Goal: Task Accomplishment & Management: Manage account settings

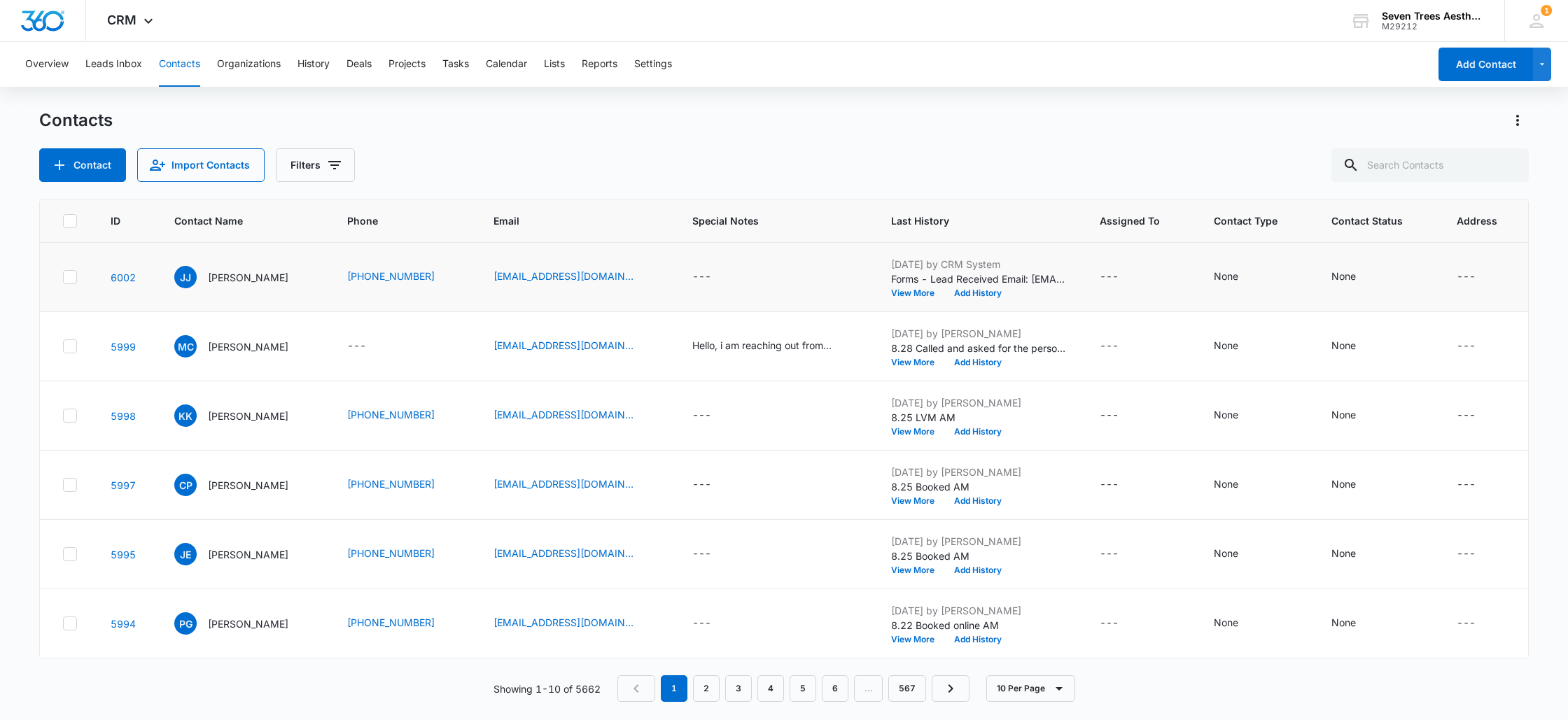
click at [959, 298] on td "[DATE] by CRM System Forms - Lead Received Email: [EMAIL_ADDRESS][DOMAIN_NAME] …" at bounding box center [978, 277] width 209 height 69
click at [961, 291] on button "Add History" at bounding box center [977, 294] width 67 height 9
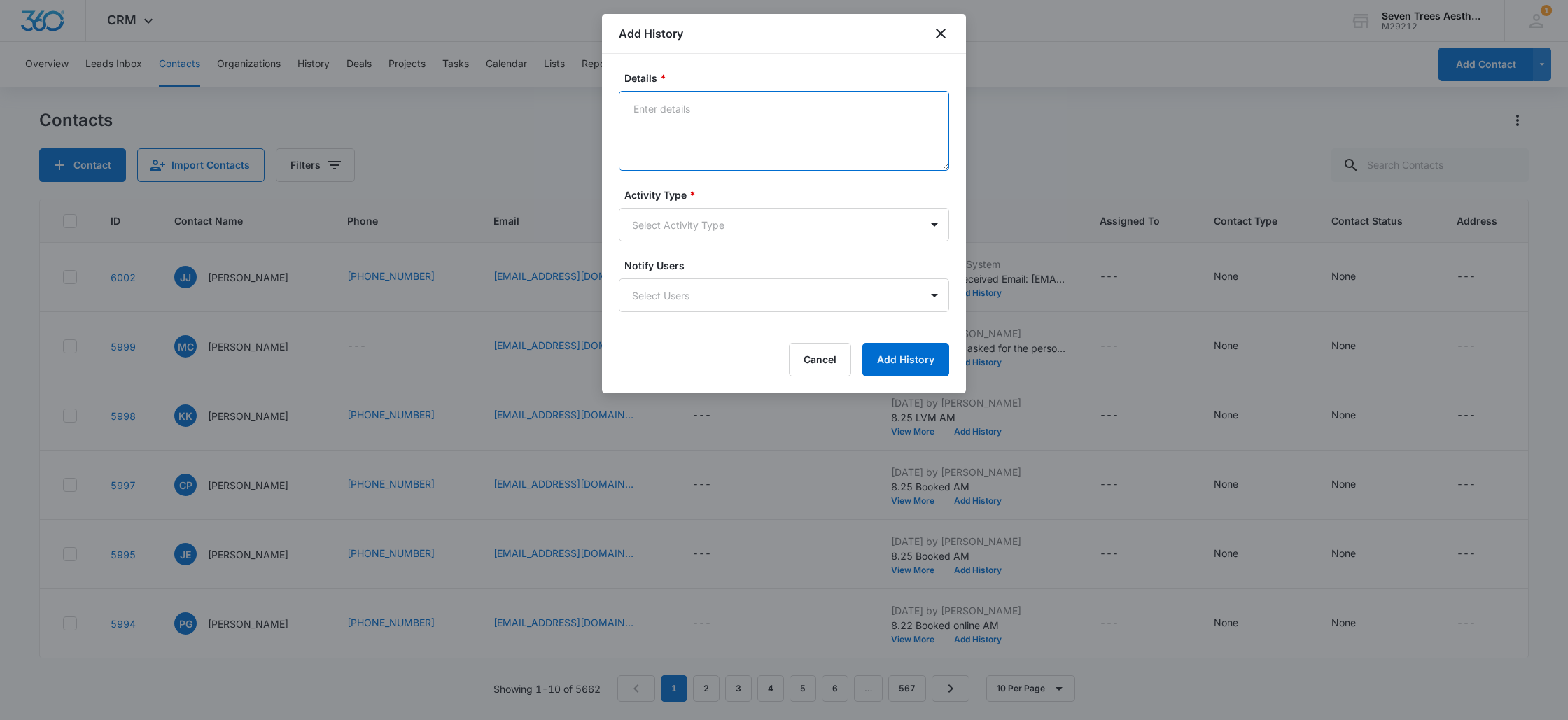
click at [744, 113] on textarea "Details *" at bounding box center [784, 130] width 330 height 80
type textarea "9.4 LVM AM"
click at [788, 226] on body "CRM Apps Reputation Websites Forms CRM Email Social Shop Payments POS Content A…" at bounding box center [784, 360] width 1568 height 720
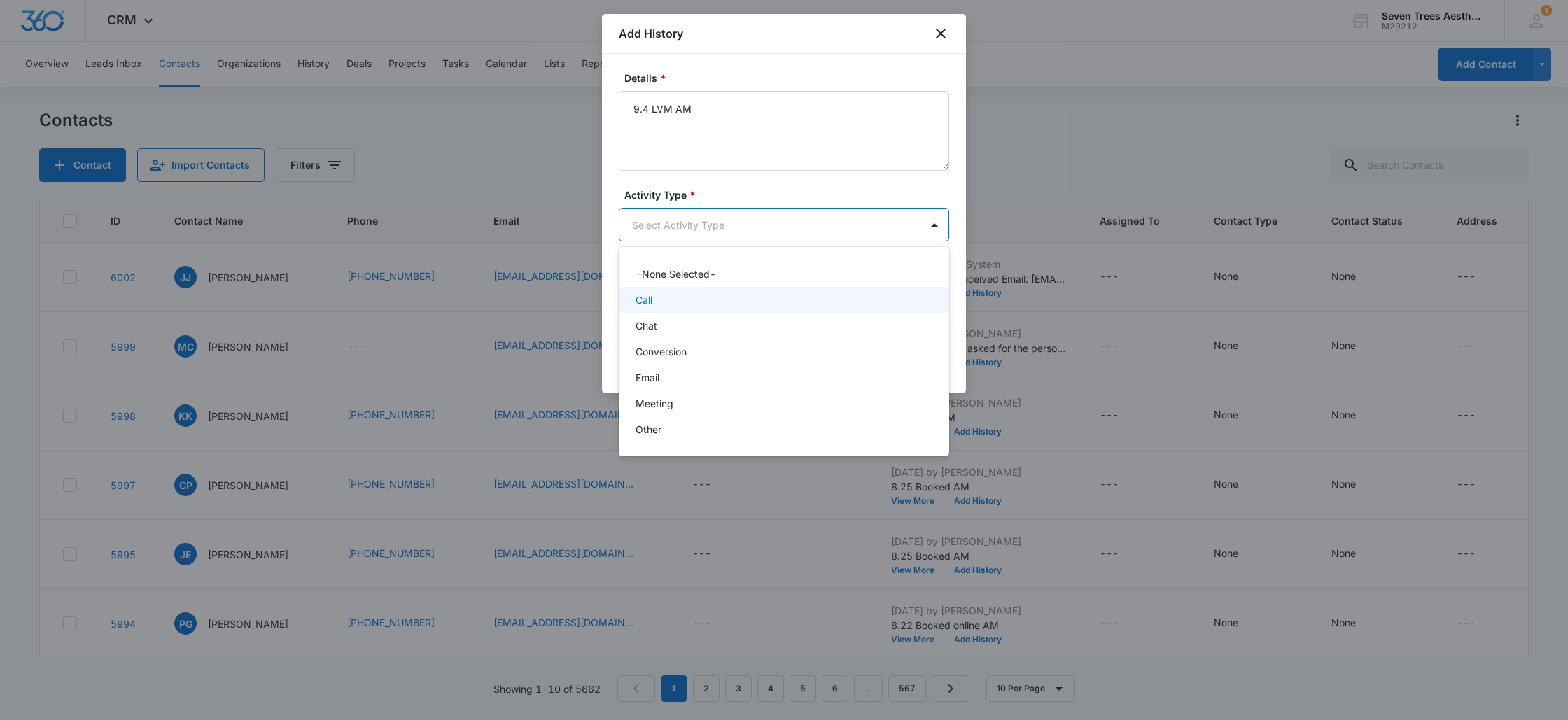
click at [680, 293] on div "Call" at bounding box center [782, 300] width 294 height 15
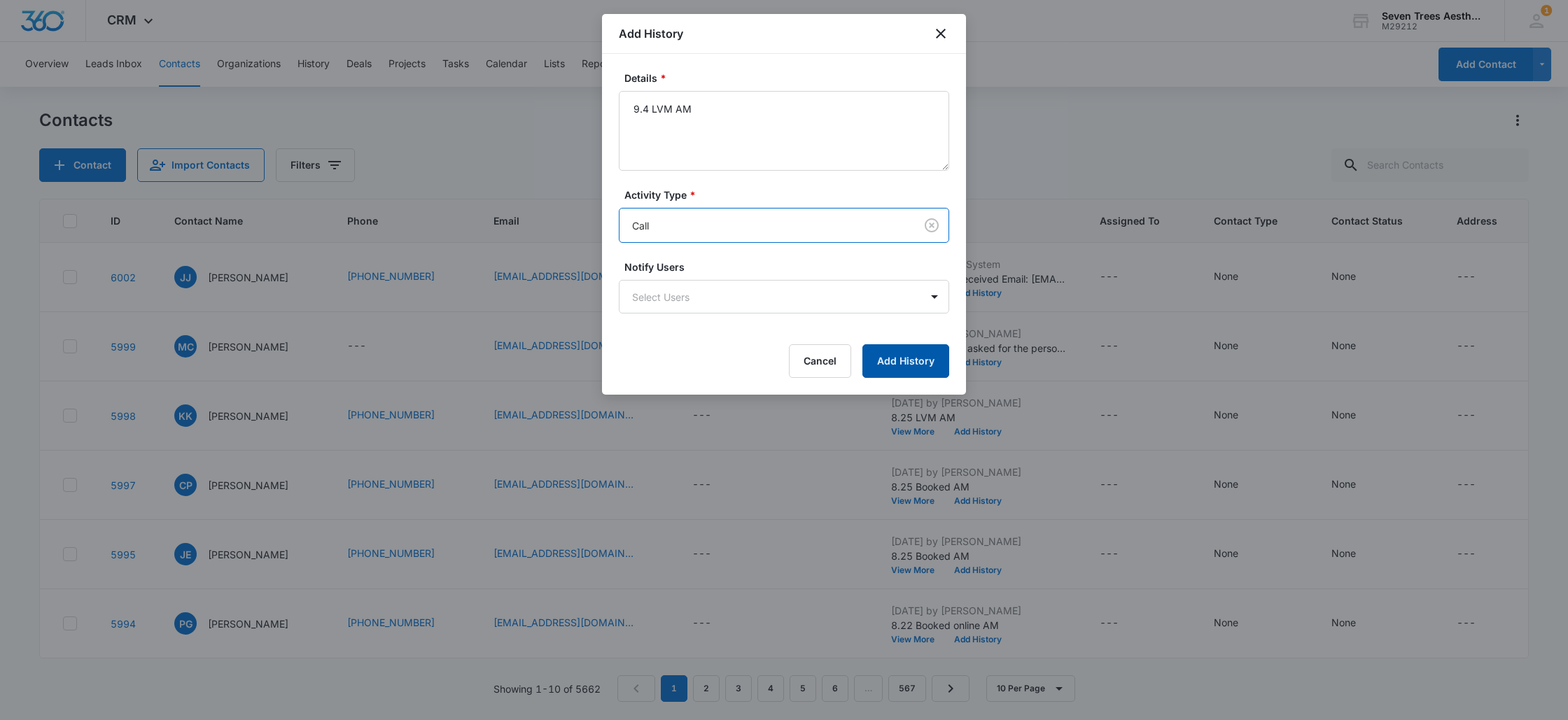
drag, startPoint x: 900, startPoint y: 346, endPoint x: 1039, endPoint y: 324, distance: 140.7
click at [899, 346] on button "Add History" at bounding box center [905, 361] width 86 height 33
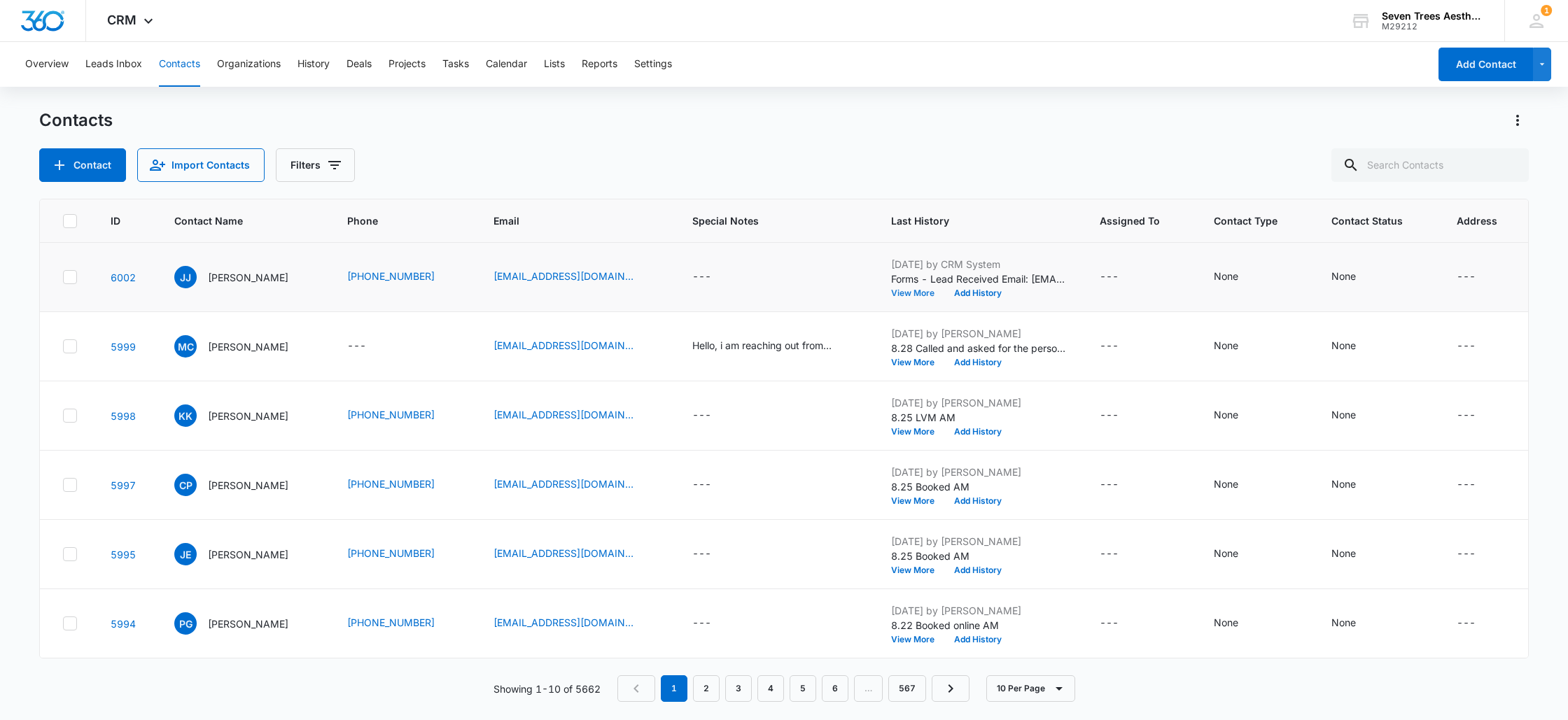
click at [908, 297] on button "View More" at bounding box center [917, 294] width 53 height 9
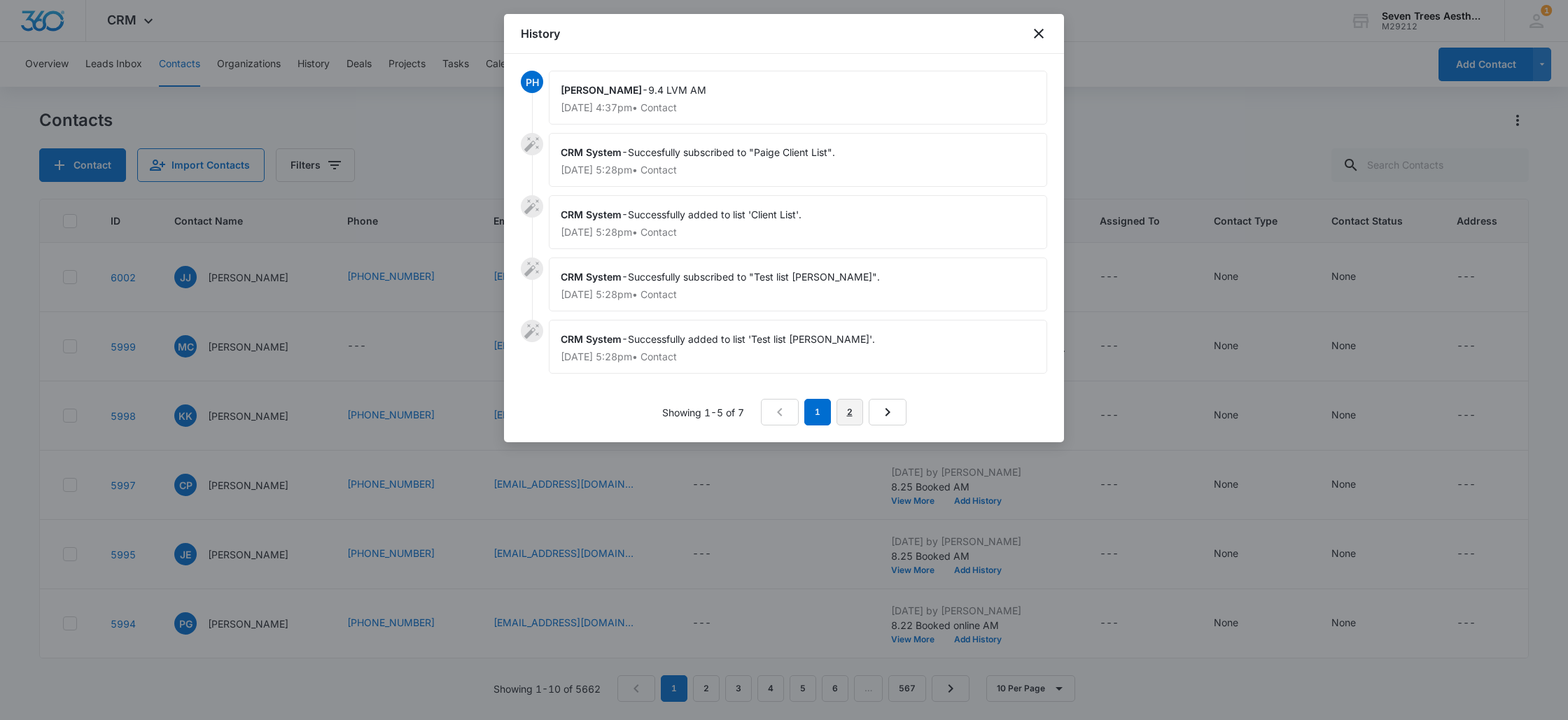
click at [848, 408] on link "2" at bounding box center [849, 412] width 26 height 26
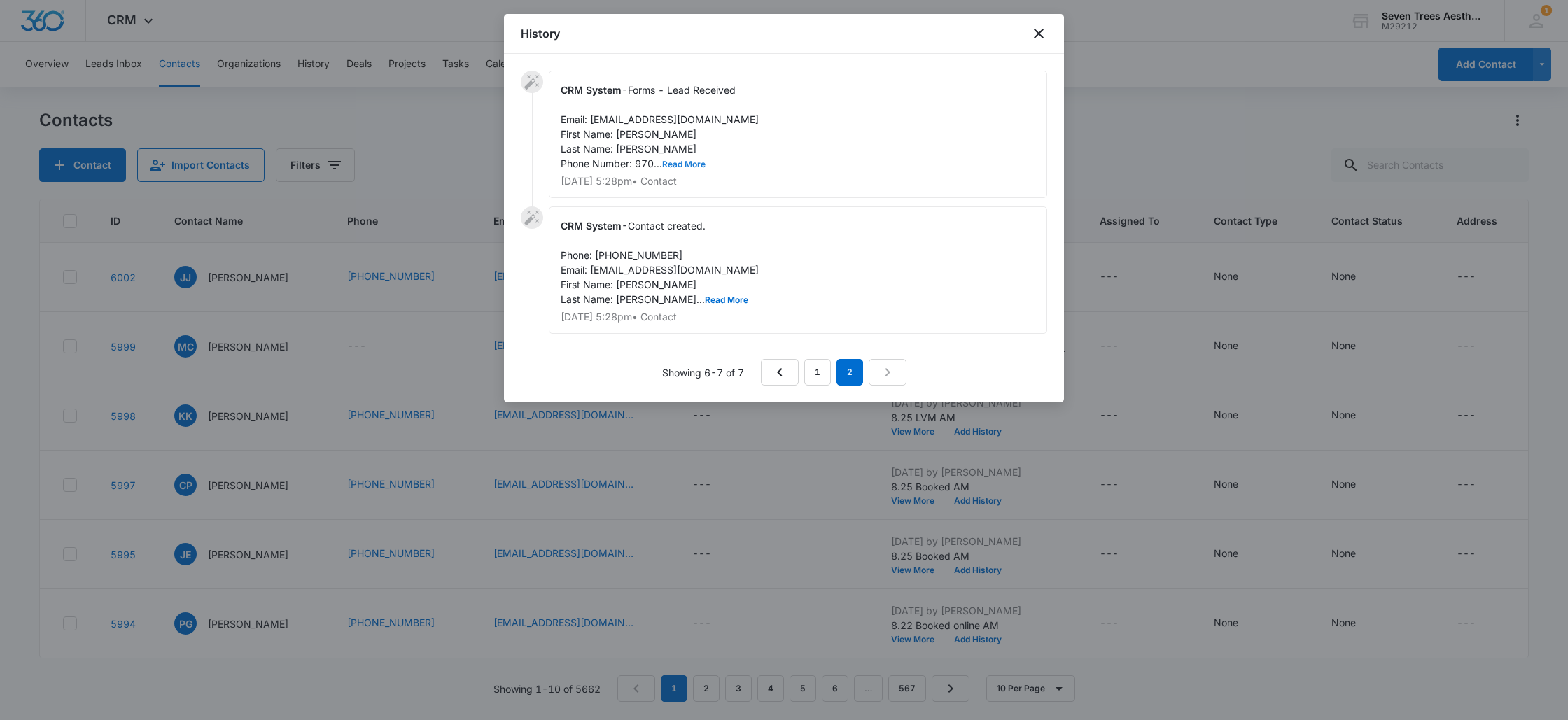
click at [687, 160] on button "Read More" at bounding box center [684, 164] width 44 height 9
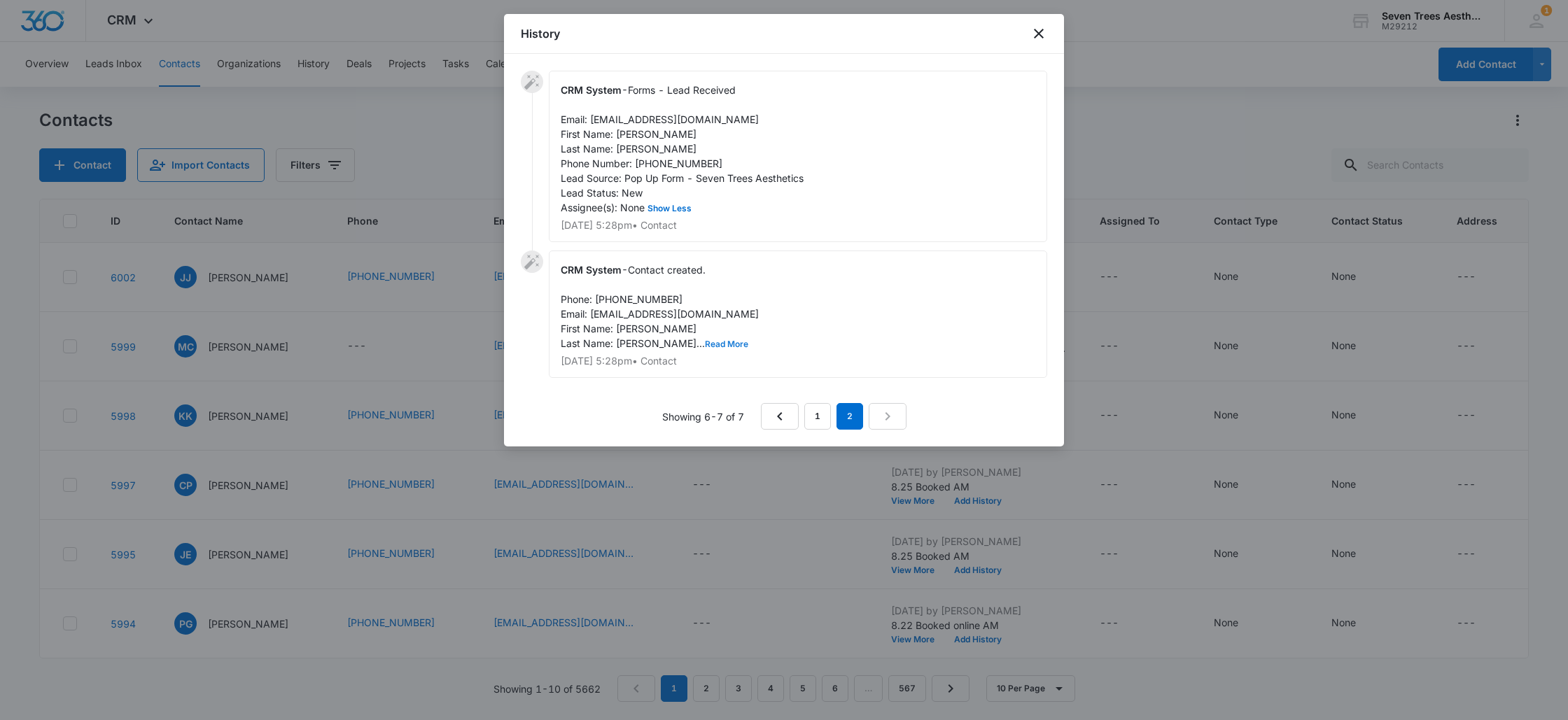
click at [705, 349] on button "Read More" at bounding box center [727, 344] width 44 height 9
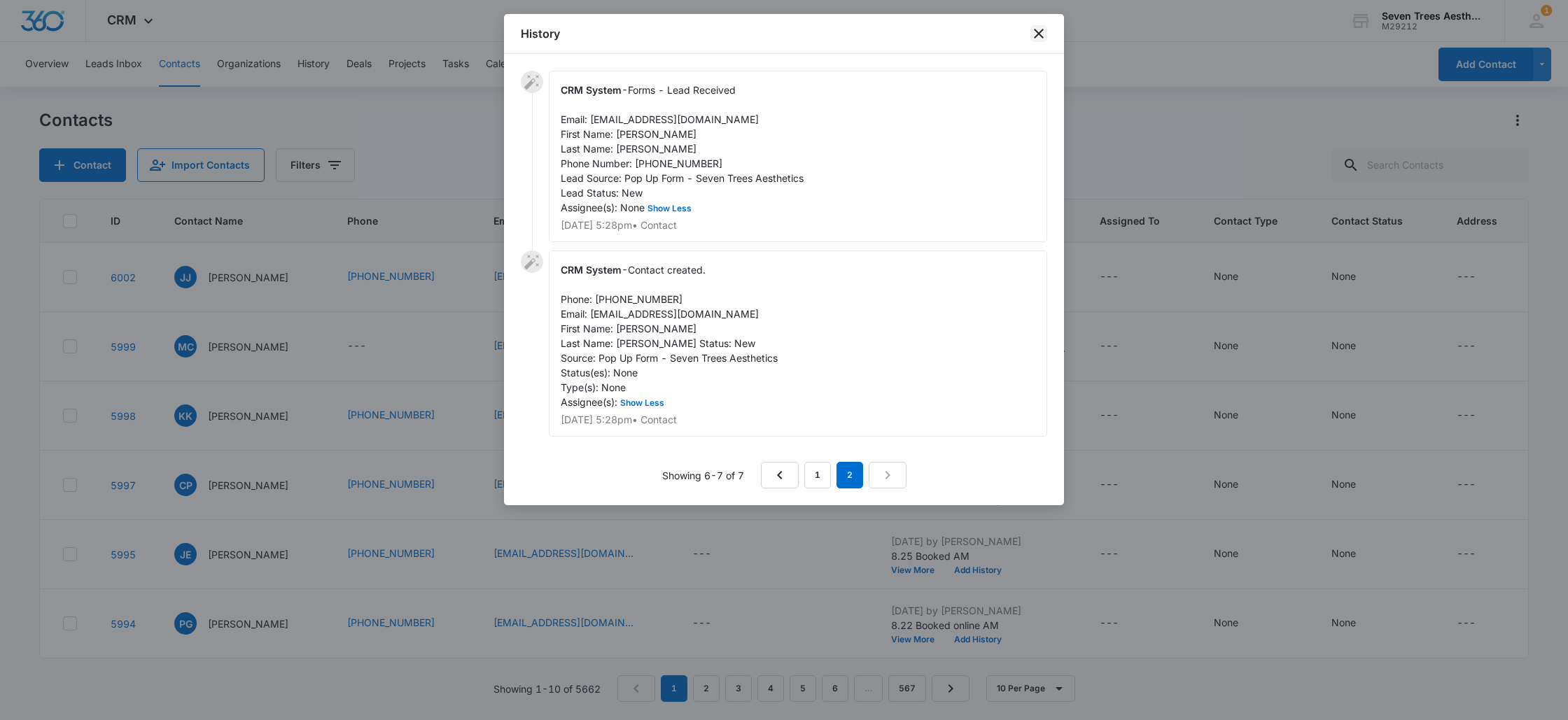
click at [1046, 29] on icon "close" at bounding box center [1038, 33] width 17 height 17
